Goal: Transaction & Acquisition: Purchase product/service

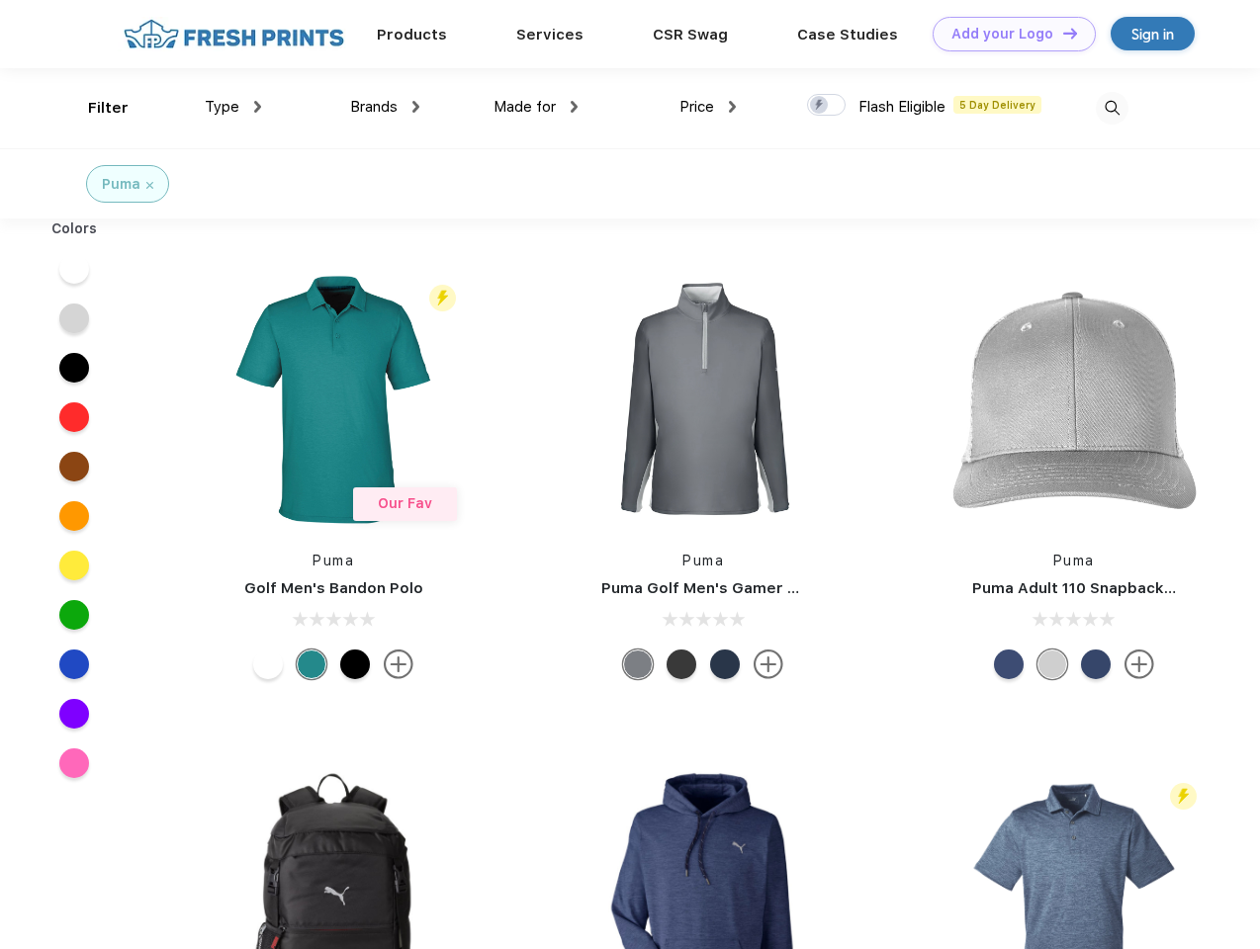
click at [1007, 34] on link "Add your Logo Design Tool" at bounding box center [1013, 34] width 163 height 35
click at [0, 0] on div "Design Tool" at bounding box center [0, 0] width 0 height 0
click at [1061, 33] on link "Add your Logo Design Tool" at bounding box center [1013, 34] width 163 height 35
click at [95, 108] on div "Filter" at bounding box center [108, 108] width 41 height 23
click at [233, 107] on span "Type" at bounding box center [222, 107] width 35 height 18
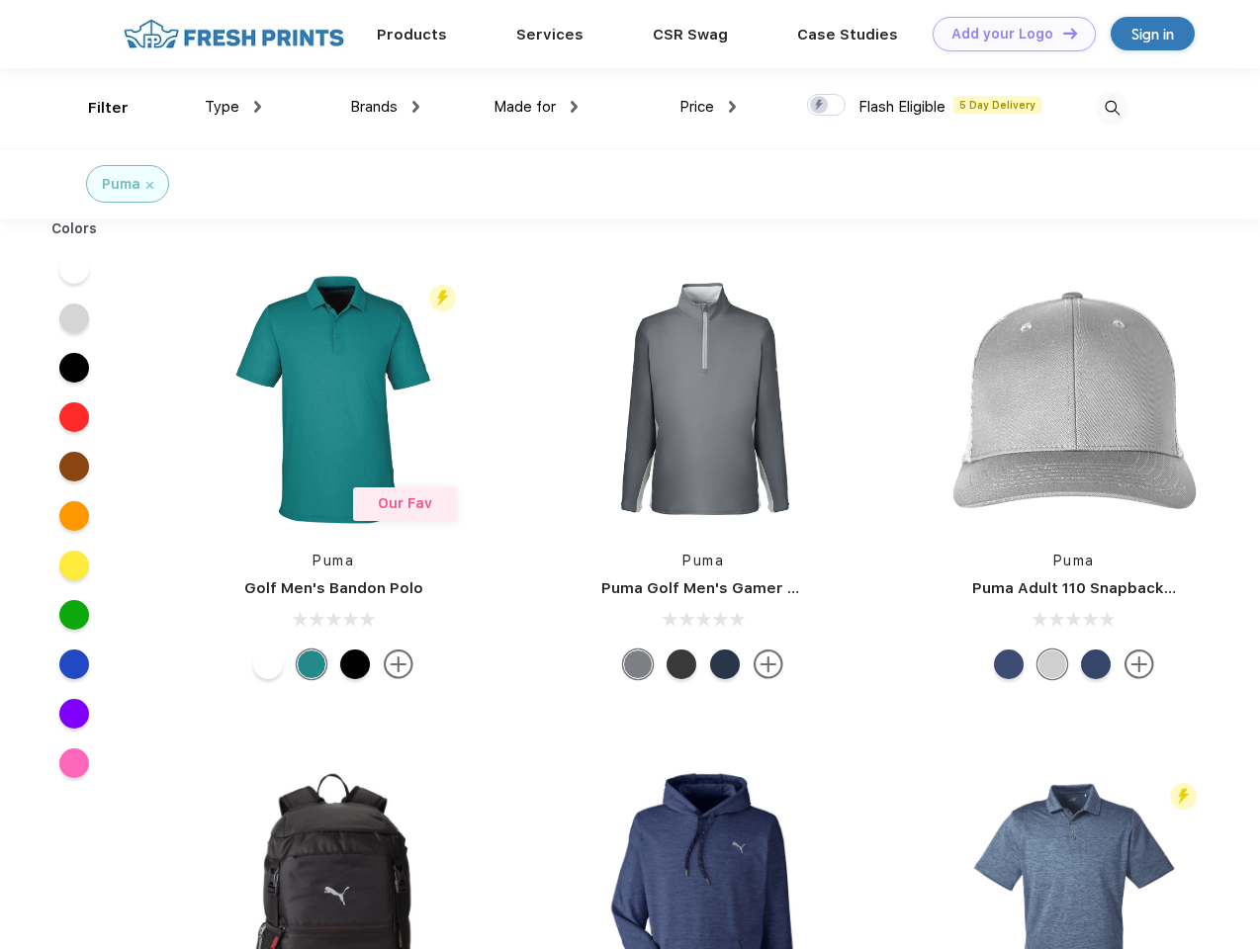
click at [385, 107] on span "Brands" at bounding box center [373, 107] width 47 height 18
click at [536, 107] on span "Made for" at bounding box center [524, 107] width 62 height 18
click at [708, 107] on span "Price" at bounding box center [696, 107] width 35 height 18
click at [827, 106] on div at bounding box center [826, 105] width 39 height 22
click at [820, 106] on input "checkbox" at bounding box center [813, 99] width 13 height 13
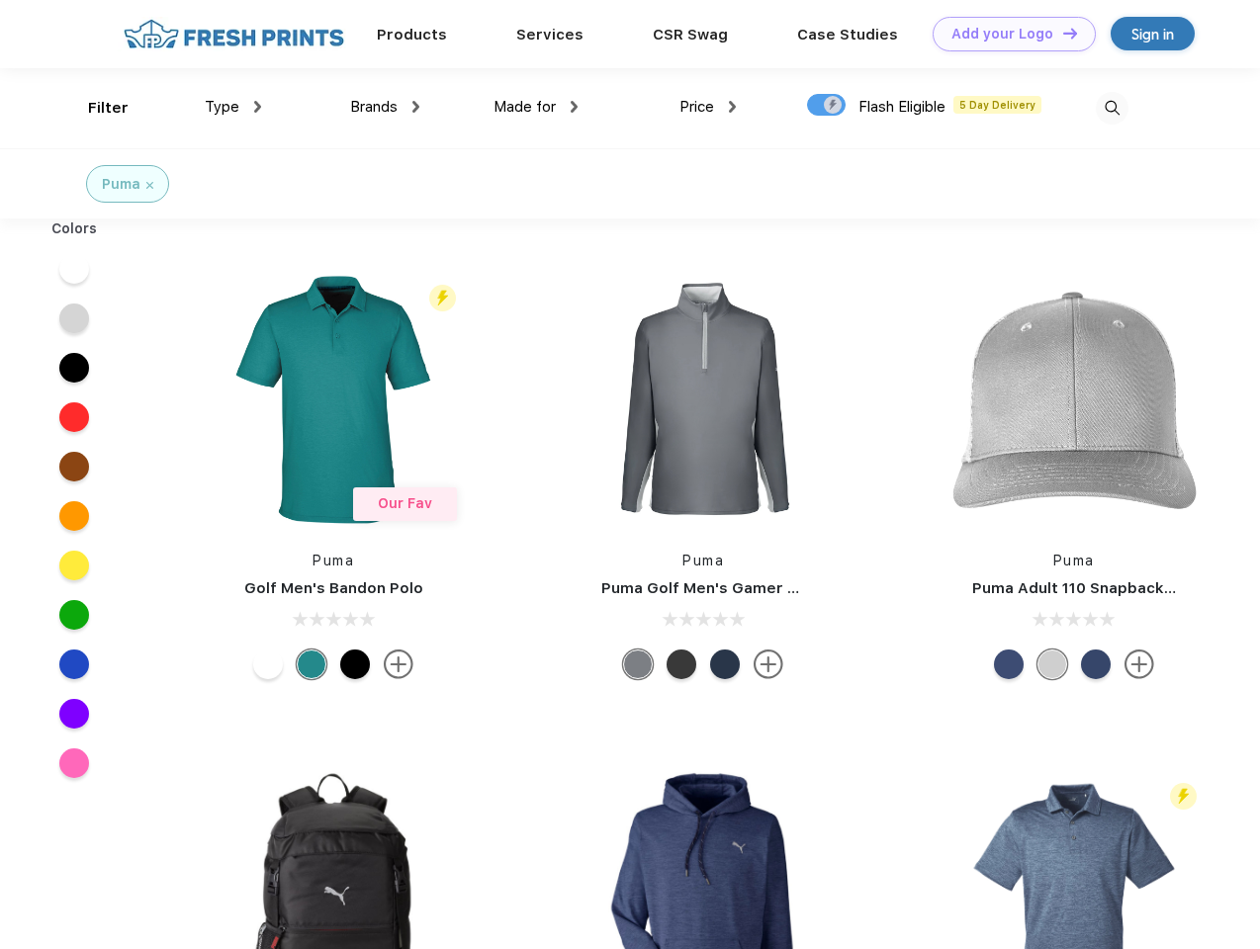
click at [1111, 108] on img at bounding box center [1112, 108] width 33 height 33
